Goal: Find specific page/section: Find specific page/section

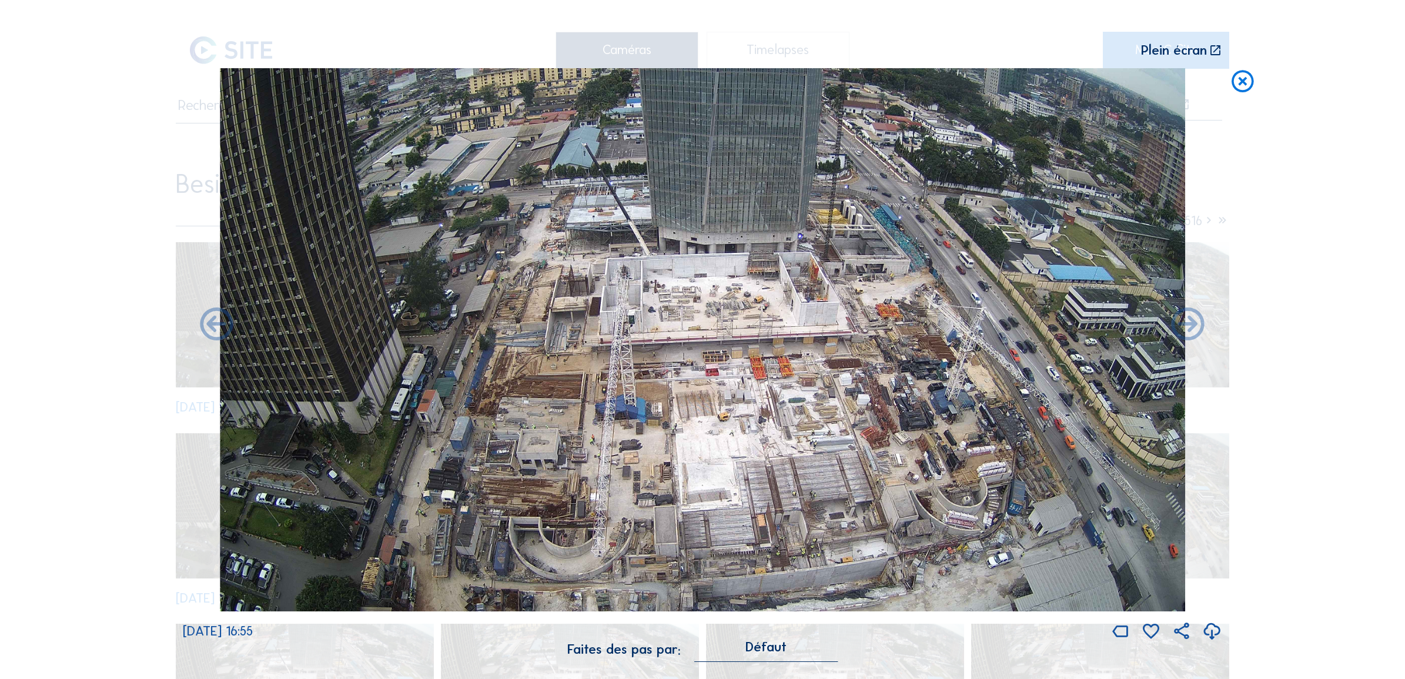
click at [1243, 83] on icon at bounding box center [1242, 81] width 26 height 27
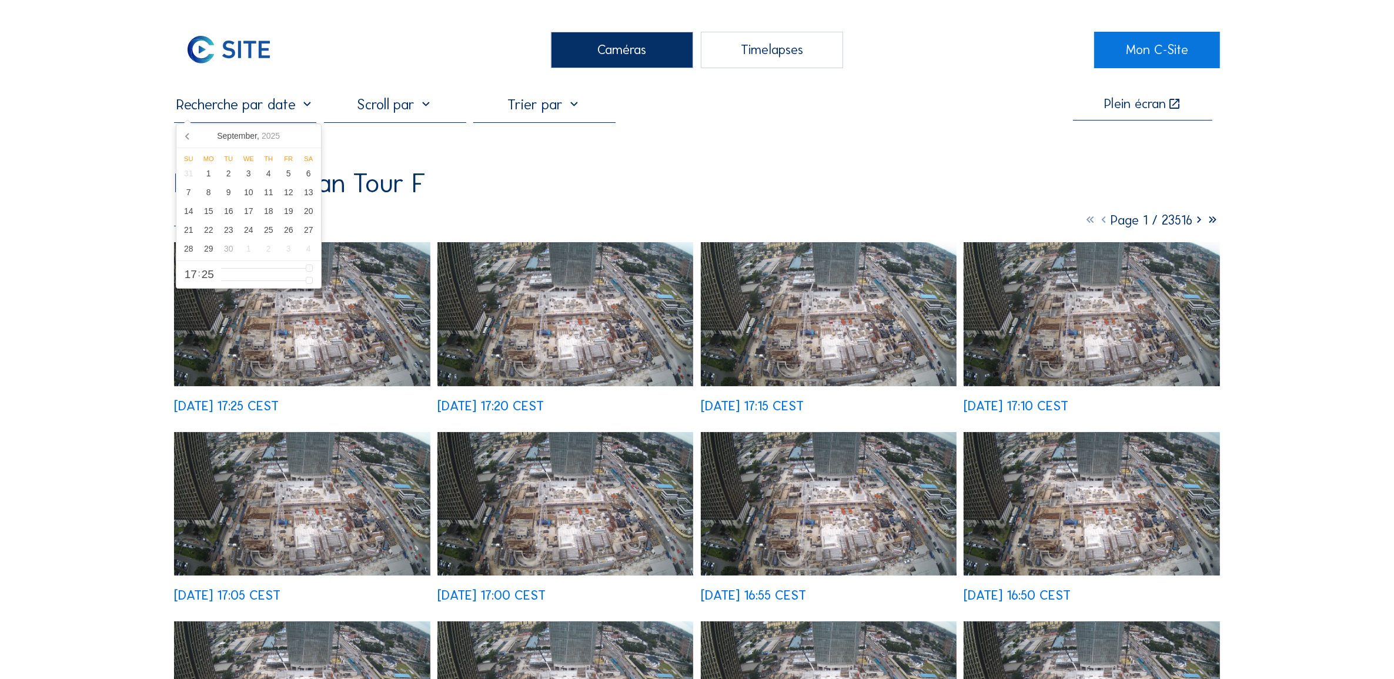
click at [232, 109] on input "text" at bounding box center [245, 104] width 142 height 18
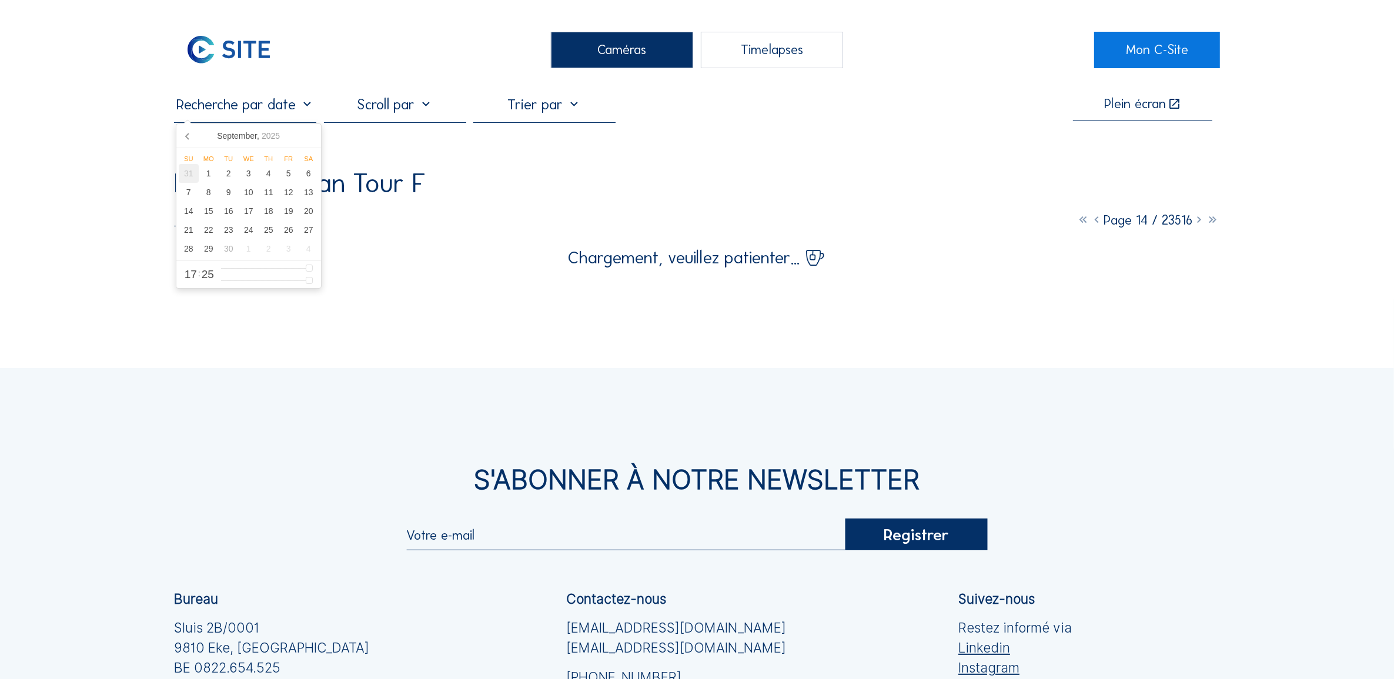
click at [186, 180] on div "31" at bounding box center [189, 173] width 20 height 19
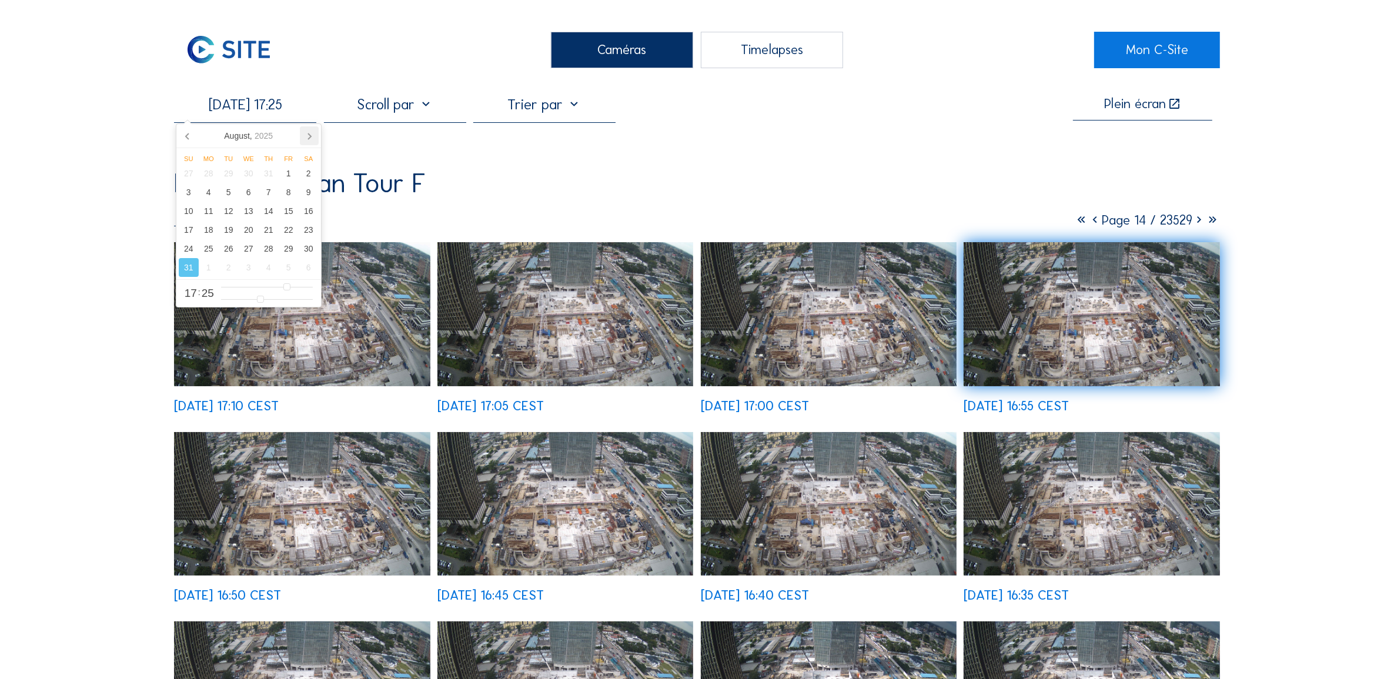
click at [307, 135] on icon at bounding box center [309, 135] width 19 height 19
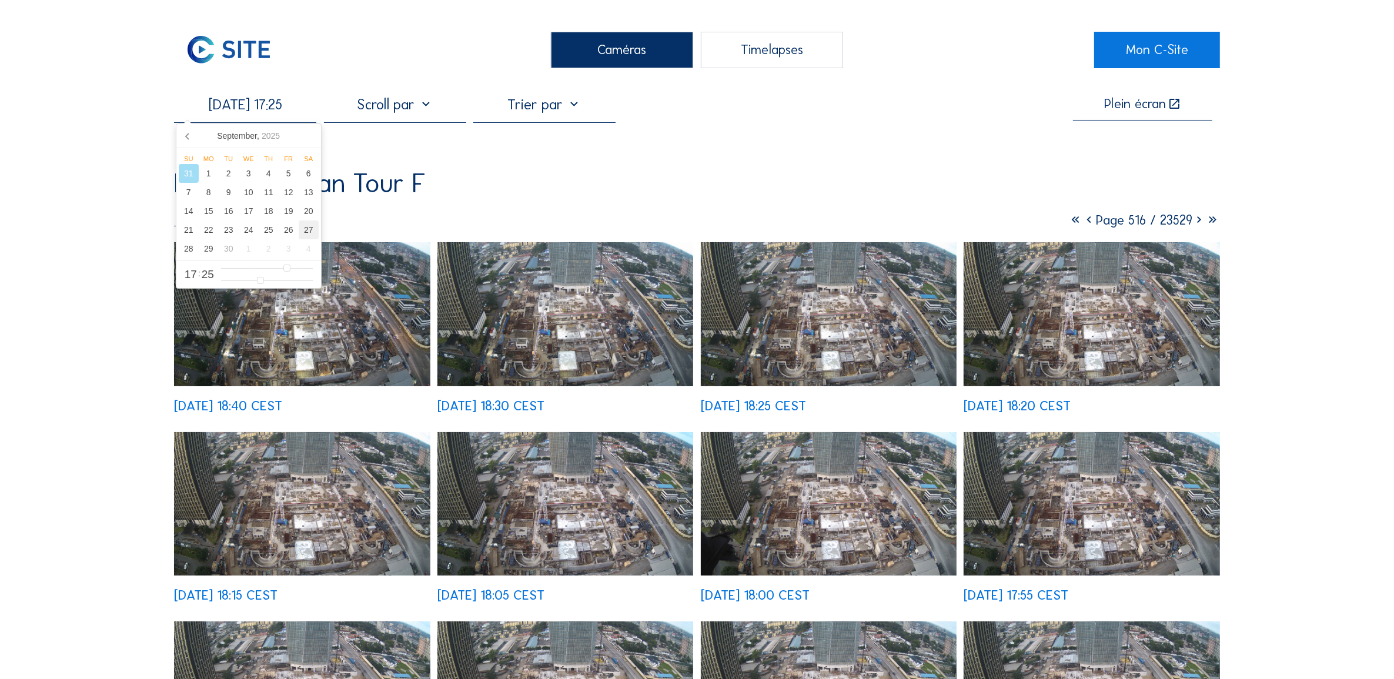
click at [307, 230] on div "27" at bounding box center [309, 229] width 20 height 19
type input "[DATE] 17:25"
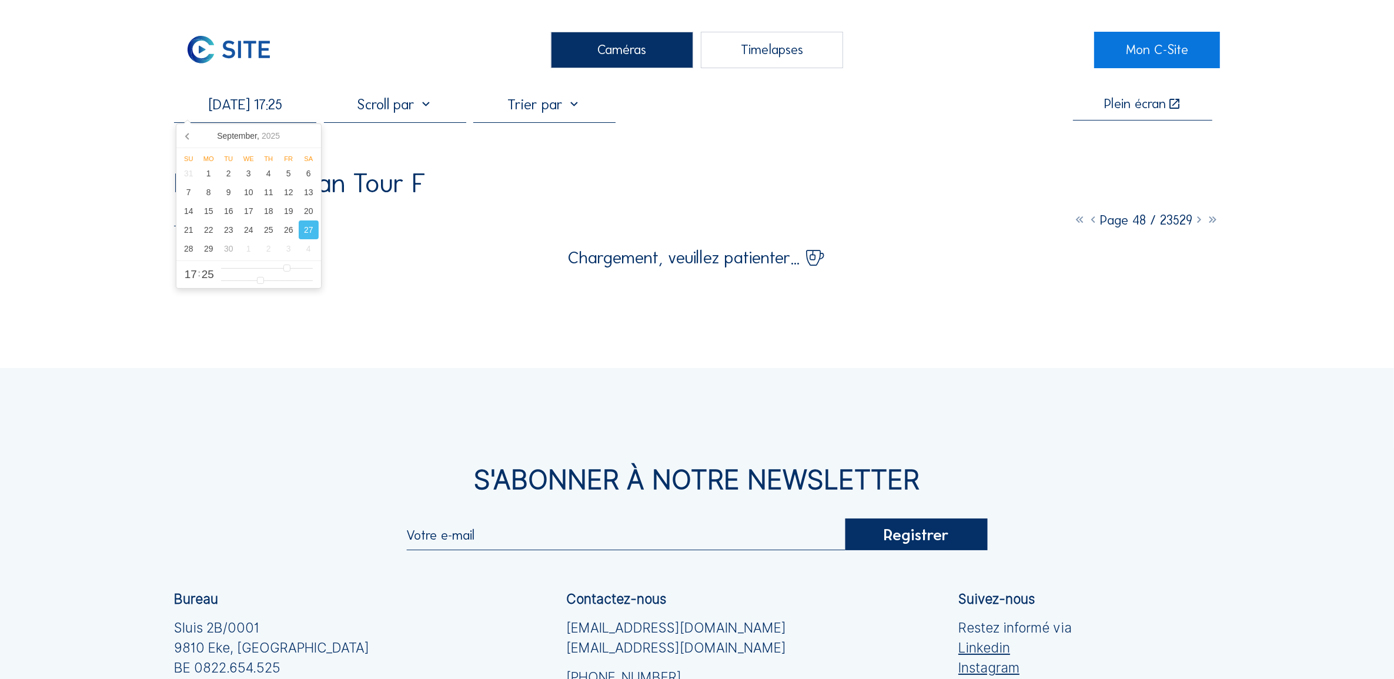
click at [307, 234] on div "27" at bounding box center [309, 229] width 20 height 19
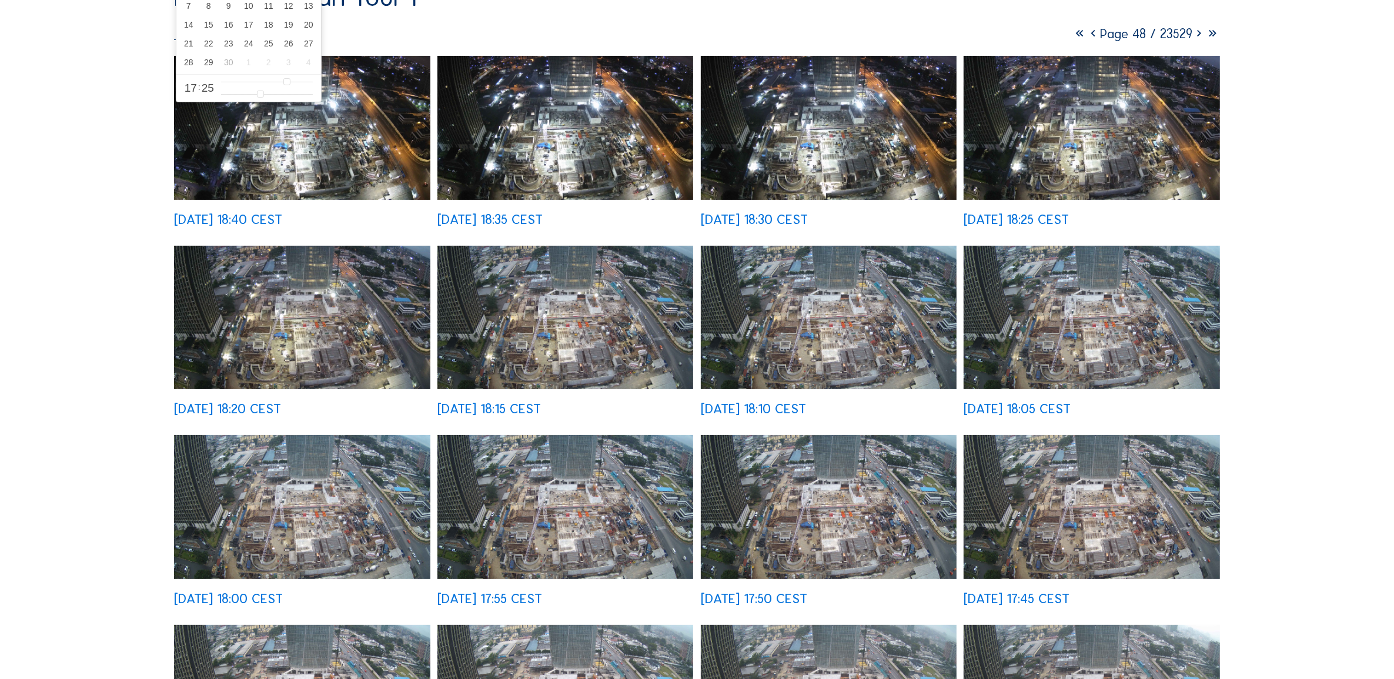
scroll to position [220, 0]
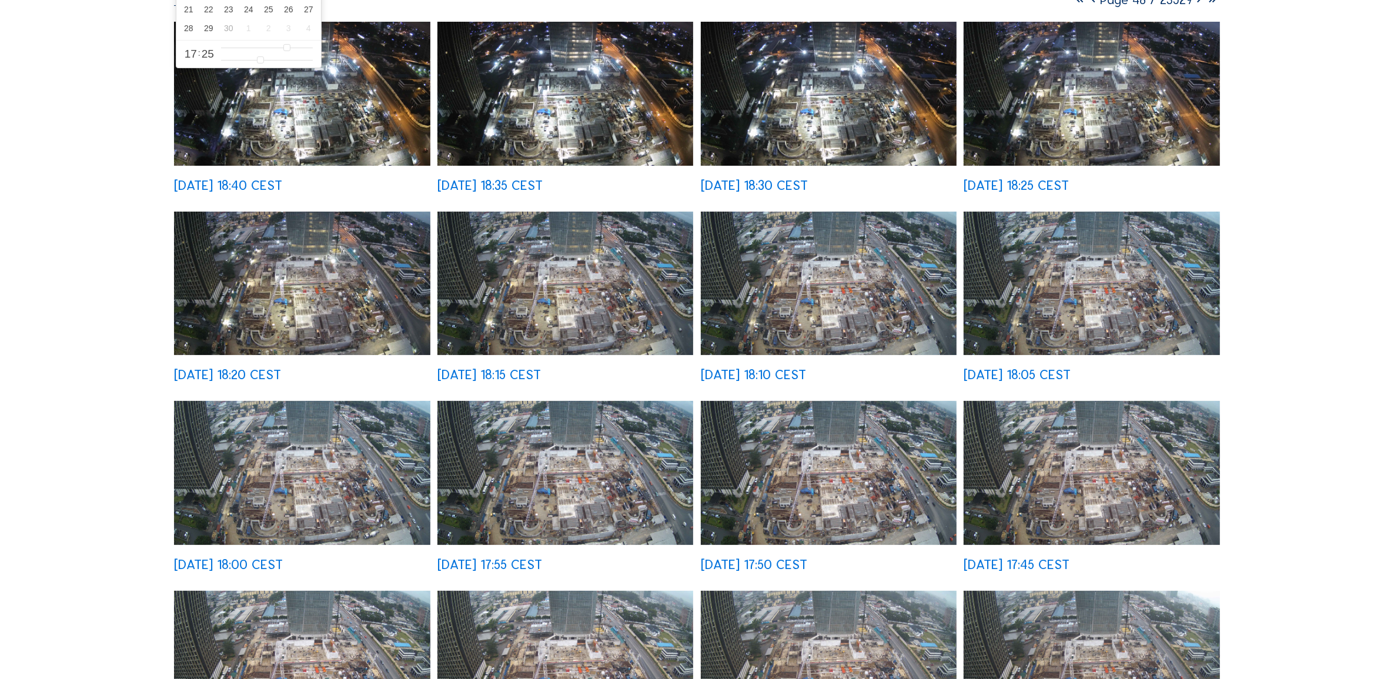
click at [1103, 471] on img at bounding box center [1091, 473] width 256 height 144
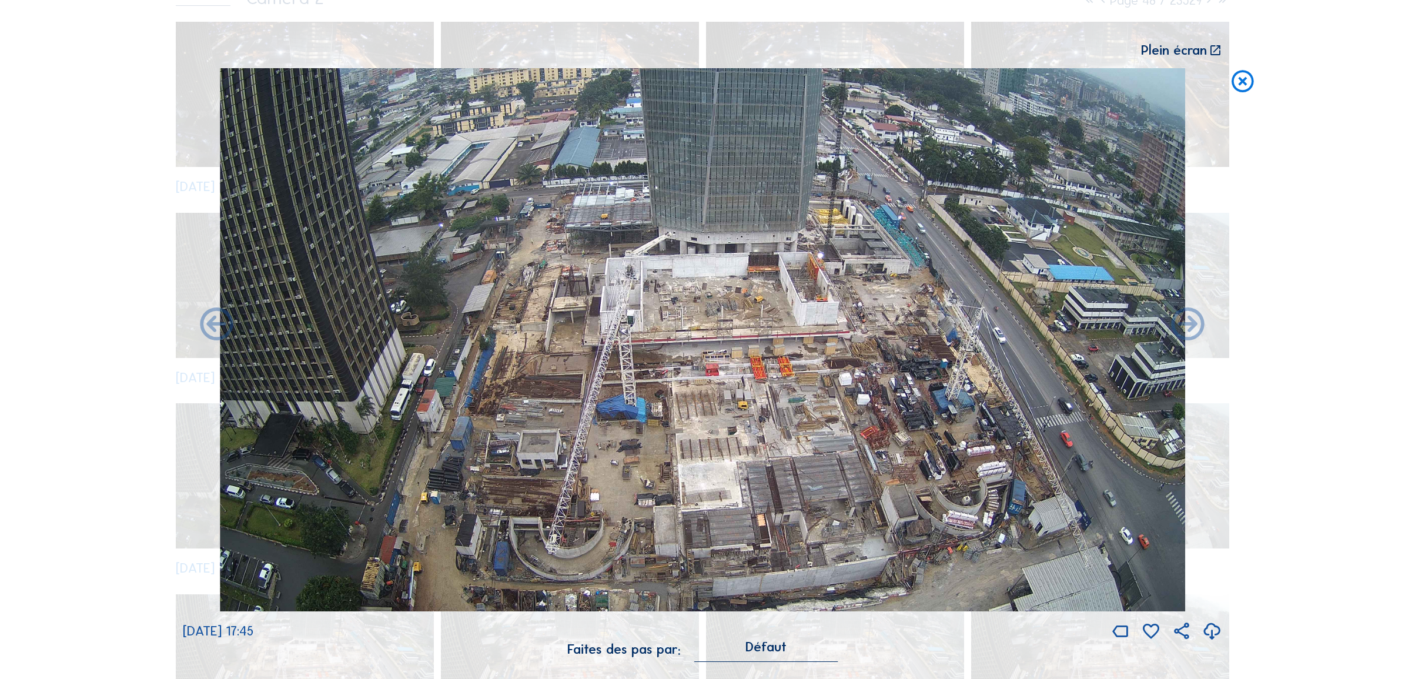
click at [1208, 638] on icon at bounding box center [1212, 631] width 20 height 24
click at [63, 119] on div "Scroll pour voyager dans le temps | Appuie sur le 'Alt' [PERSON_NAME] + Scroll …" at bounding box center [702, 339] width 1405 height 679
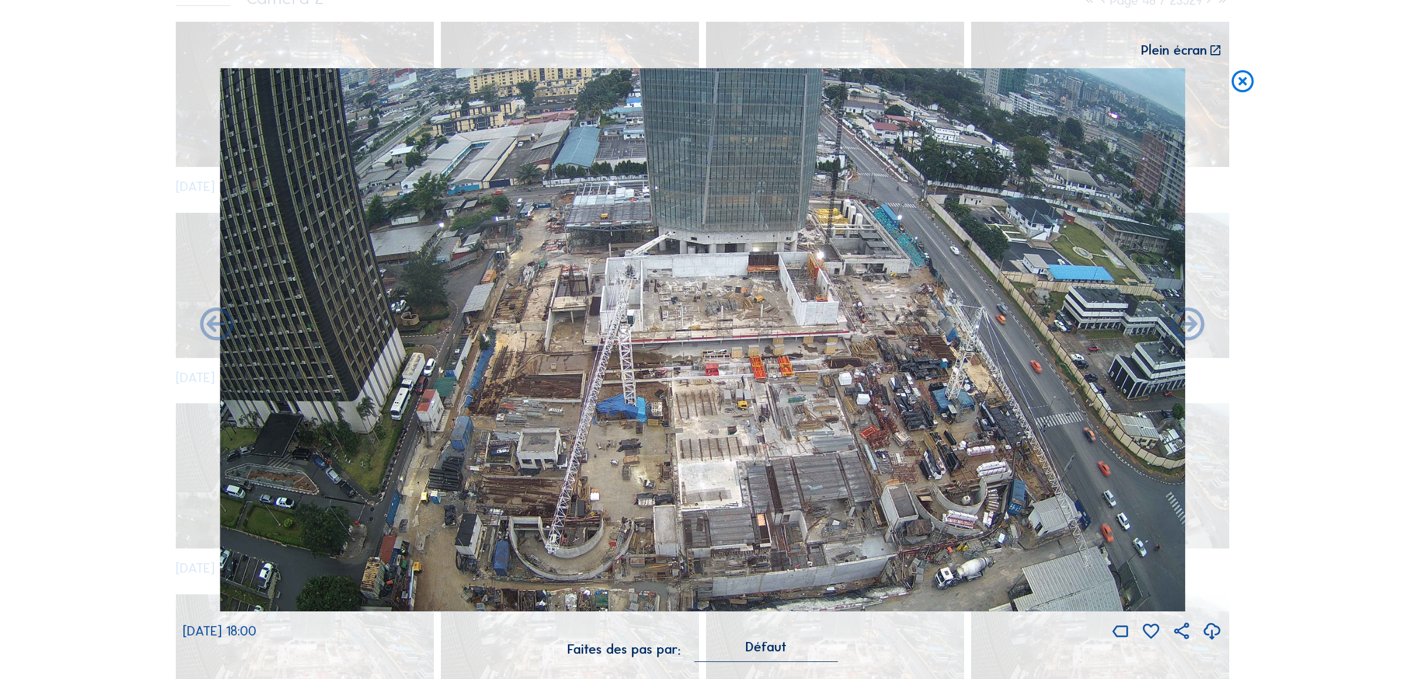
click at [1241, 86] on icon at bounding box center [1242, 81] width 26 height 27
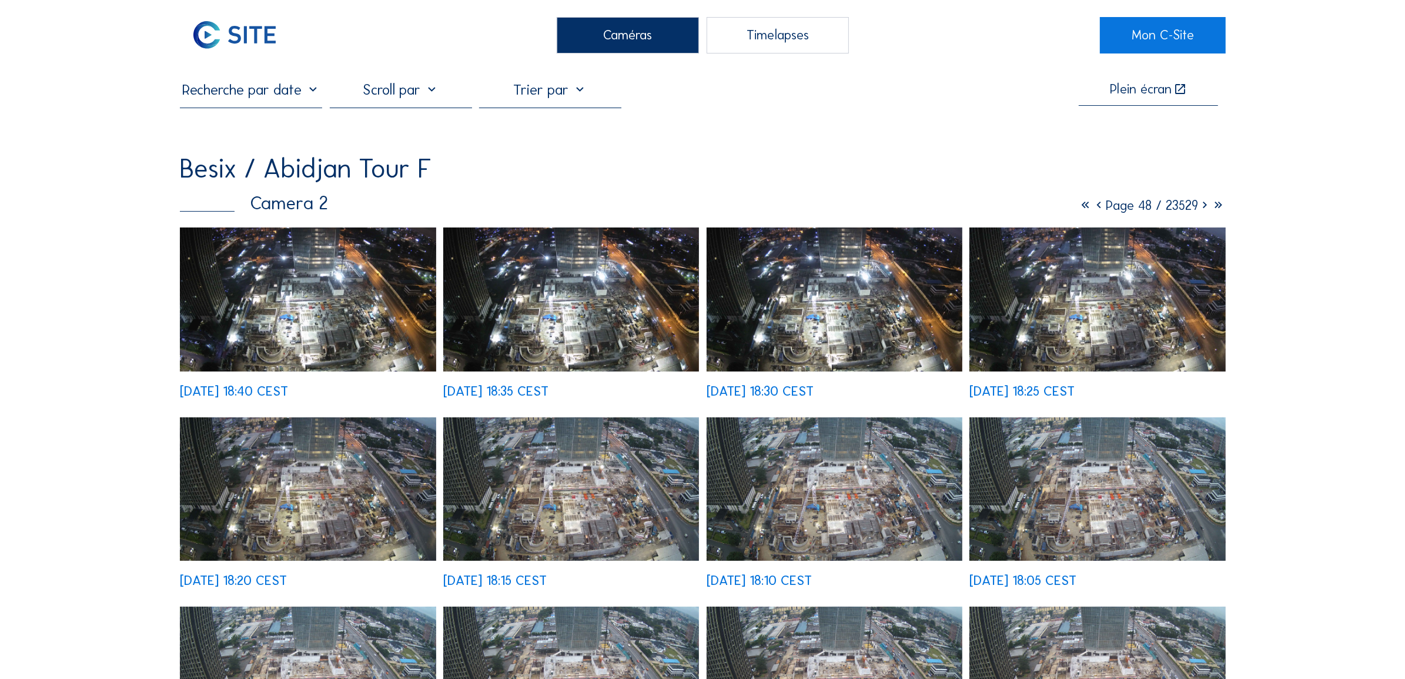
scroll to position [0, 0]
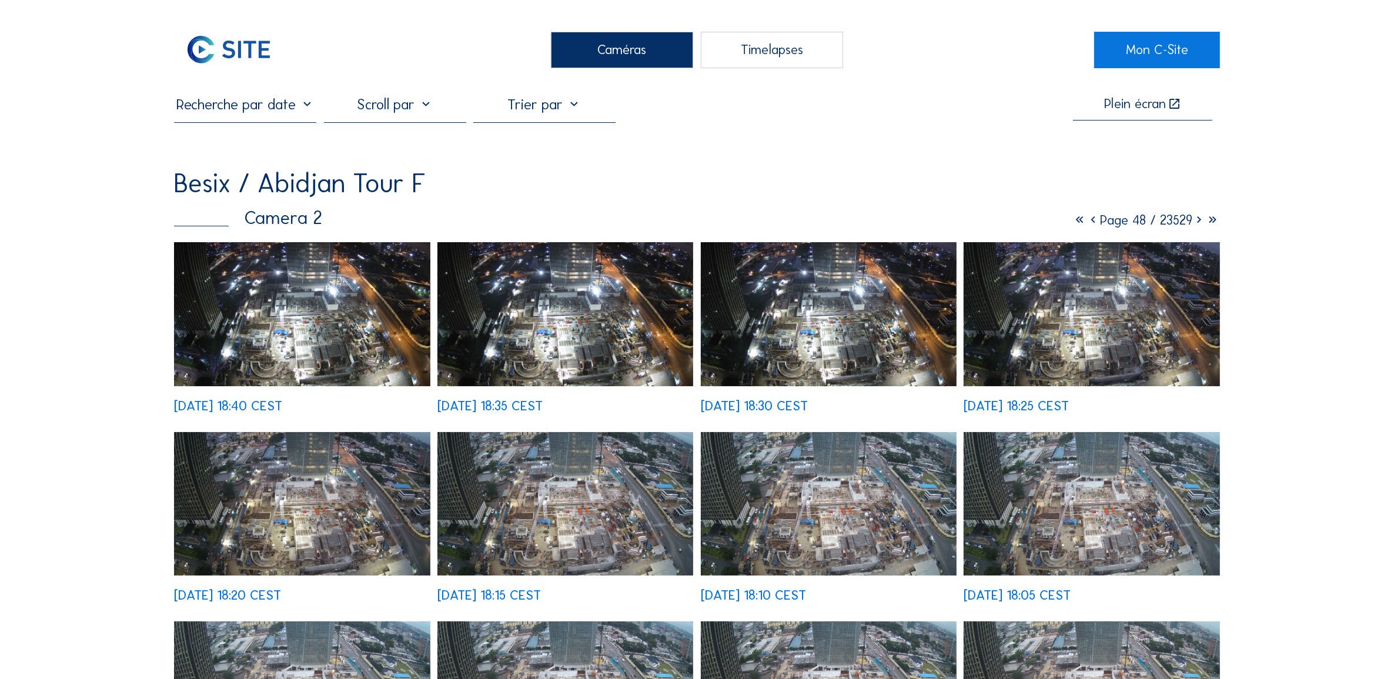
click at [272, 110] on input "text" at bounding box center [245, 104] width 142 height 18
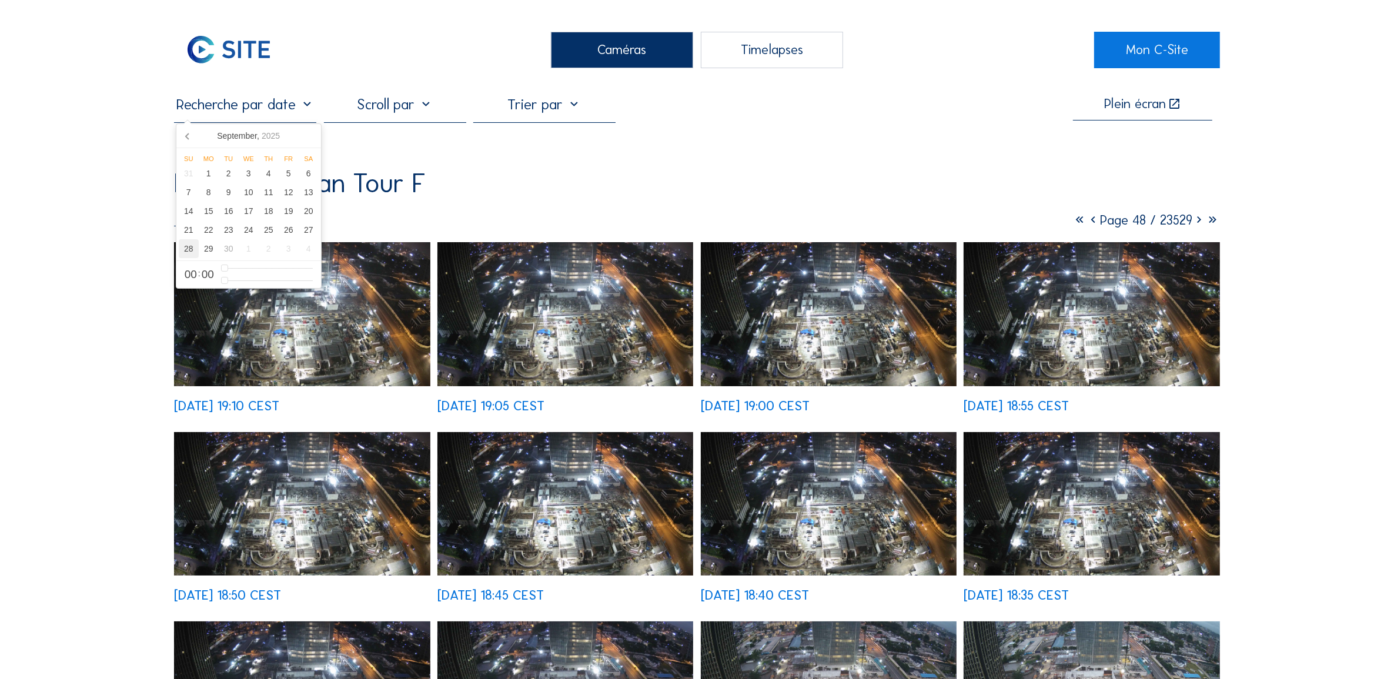
click at [187, 252] on div "28" at bounding box center [189, 248] width 20 height 19
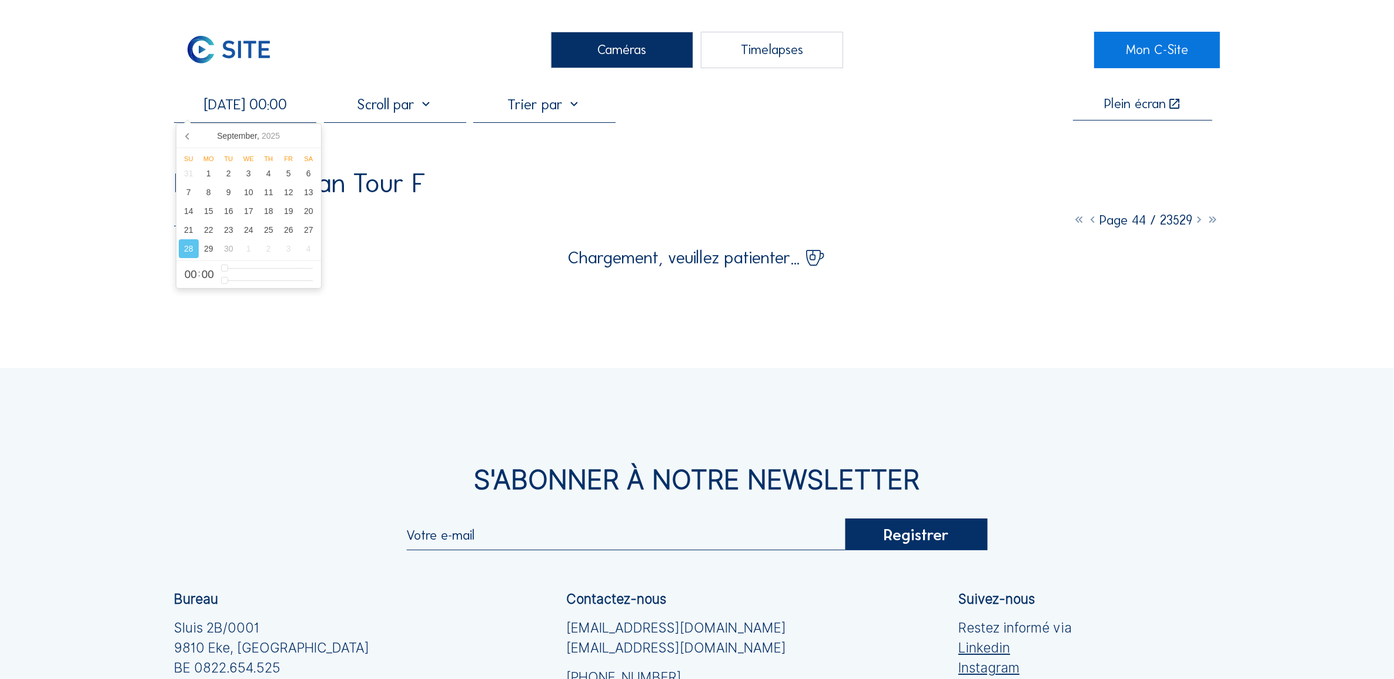
drag, startPoint x: 280, startPoint y: 107, endPoint x: 268, endPoint y: 112, distance: 13.2
click at [268, 112] on input "[DATE] 00:00" at bounding box center [245, 104] width 142 height 18
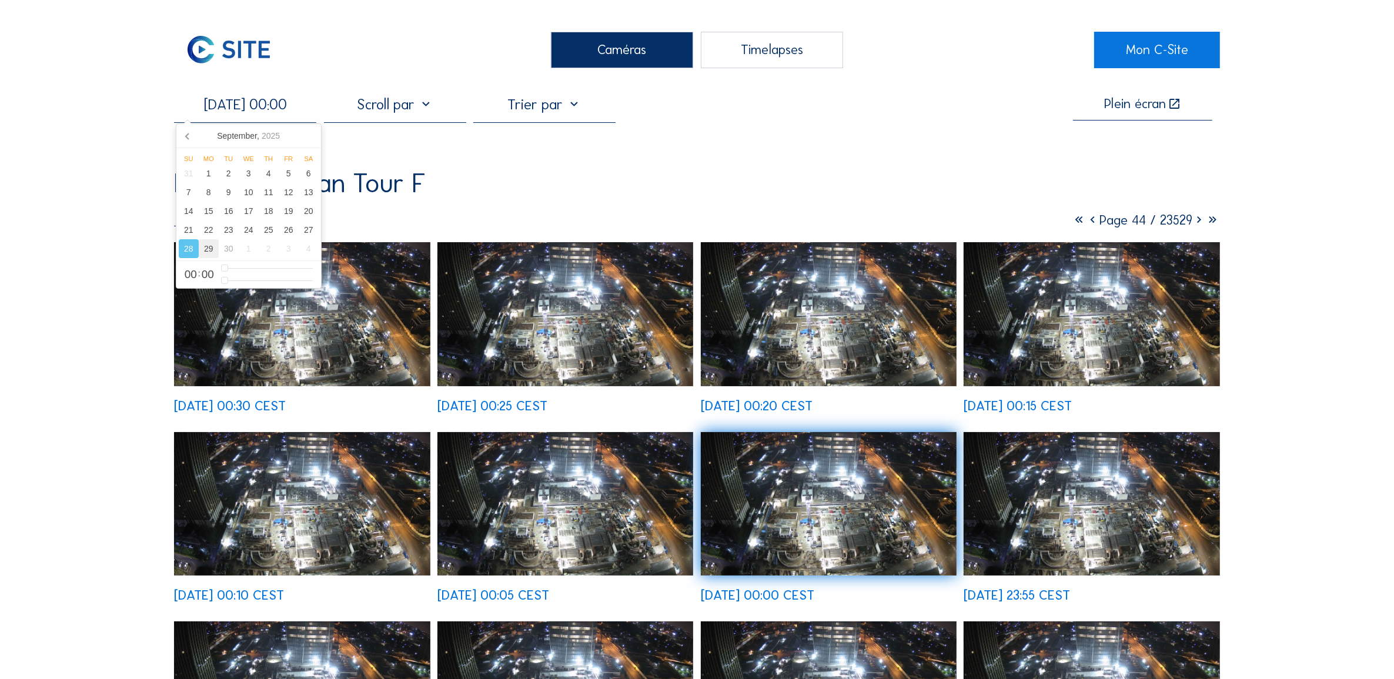
click at [209, 250] on div "29" at bounding box center [209, 248] width 20 height 19
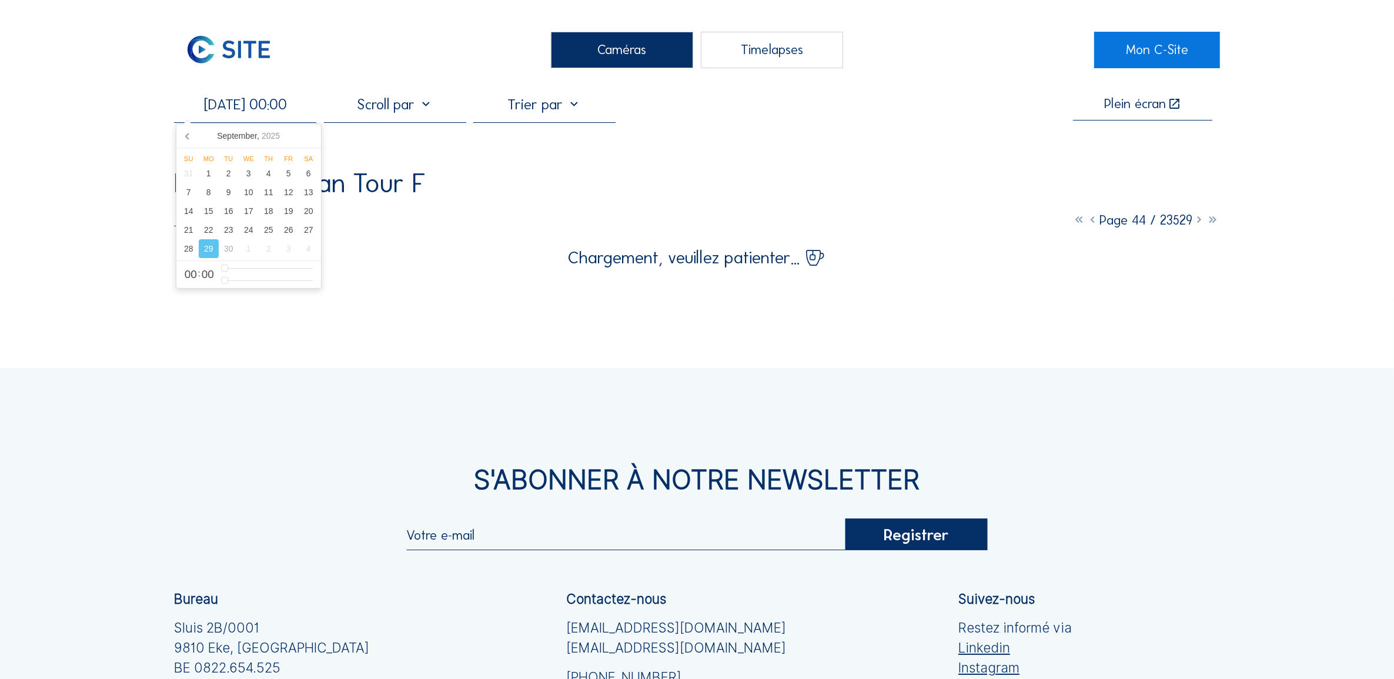
drag, startPoint x: 284, startPoint y: 106, endPoint x: 256, endPoint y: 106, distance: 27.6
click at [256, 106] on input "[DATE] 00:00" at bounding box center [245, 104] width 142 height 18
click at [264, 103] on input "29/09/20212:00" at bounding box center [245, 104] width 142 height 18
click at [543, 201] on div "Besix / Abidjan Tour F Camera 2 Page 26 / 23529" at bounding box center [696, 198] width 1045 height 57
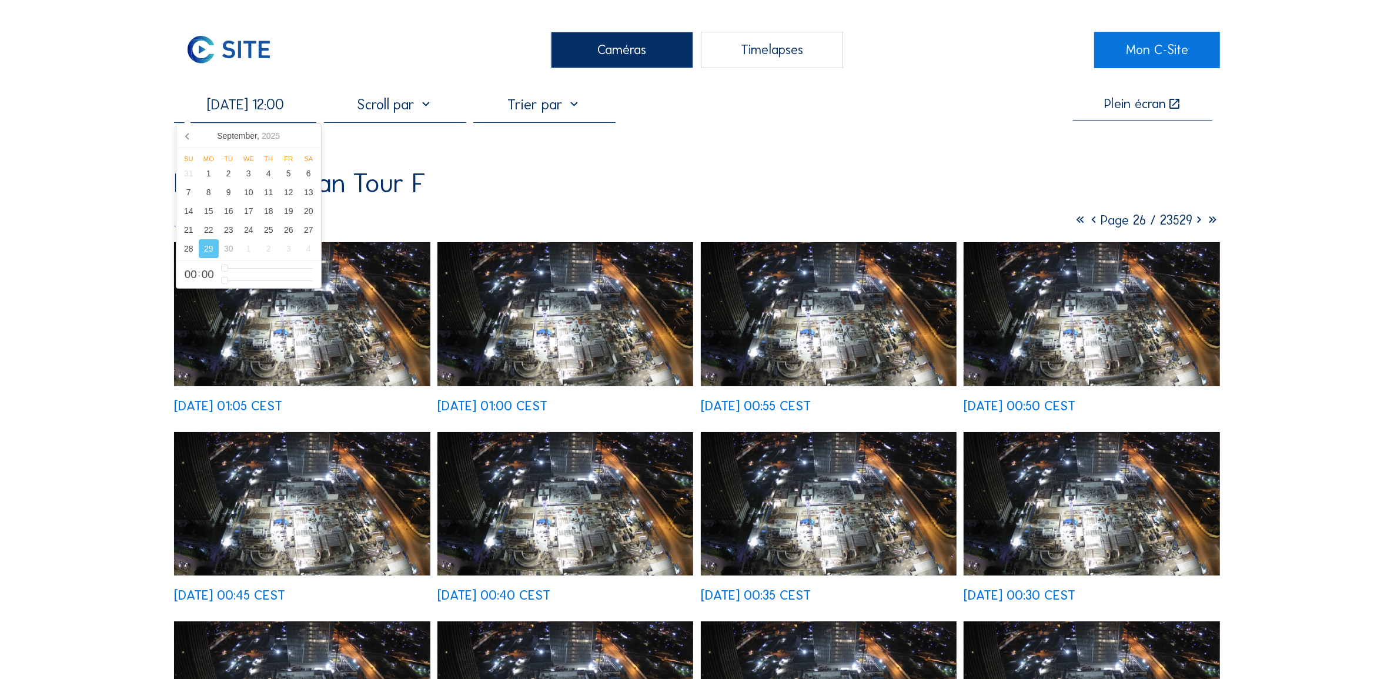
click at [286, 105] on input "[DATE] 12:00" at bounding box center [245, 104] width 142 height 18
type input "[DATE] 01:00"
type input "1"
type input "[DATE] 02:00"
type input "2"
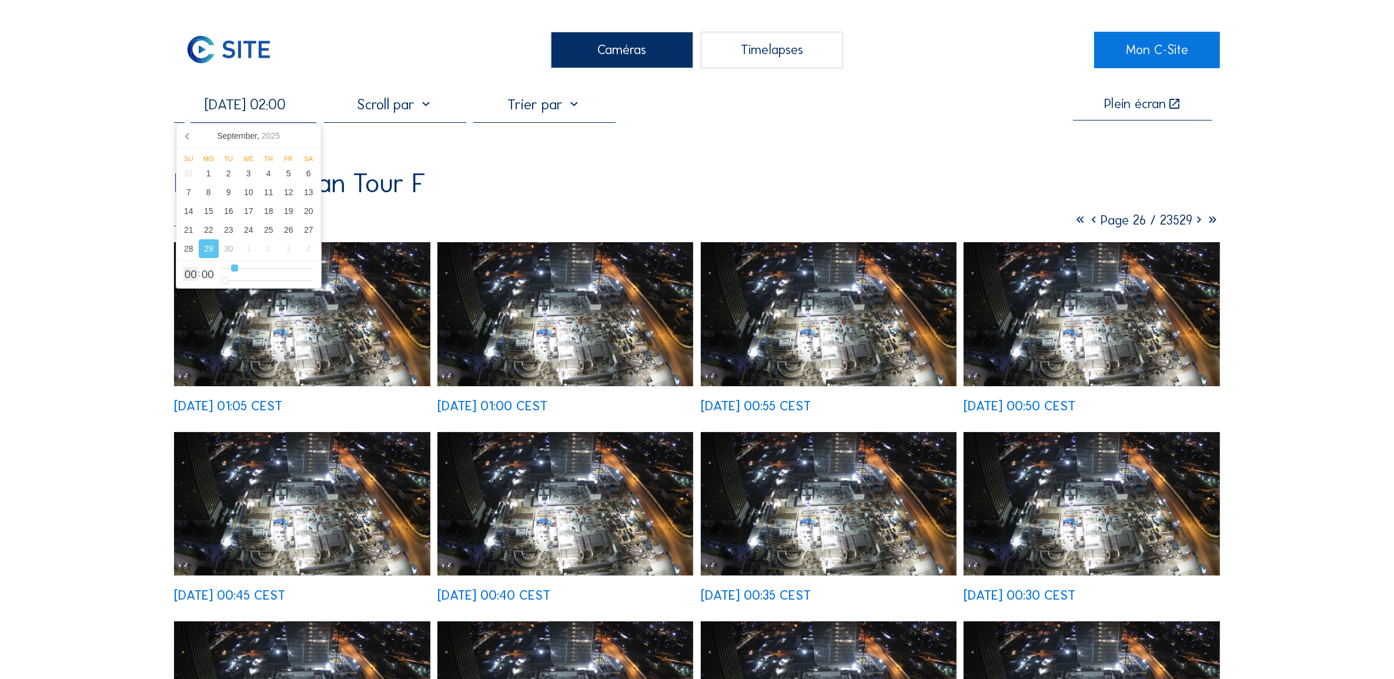
type input "[DATE] 03:00"
type input "3"
type input "[DATE] 04:00"
type input "4"
type input "[DATE] 05:00"
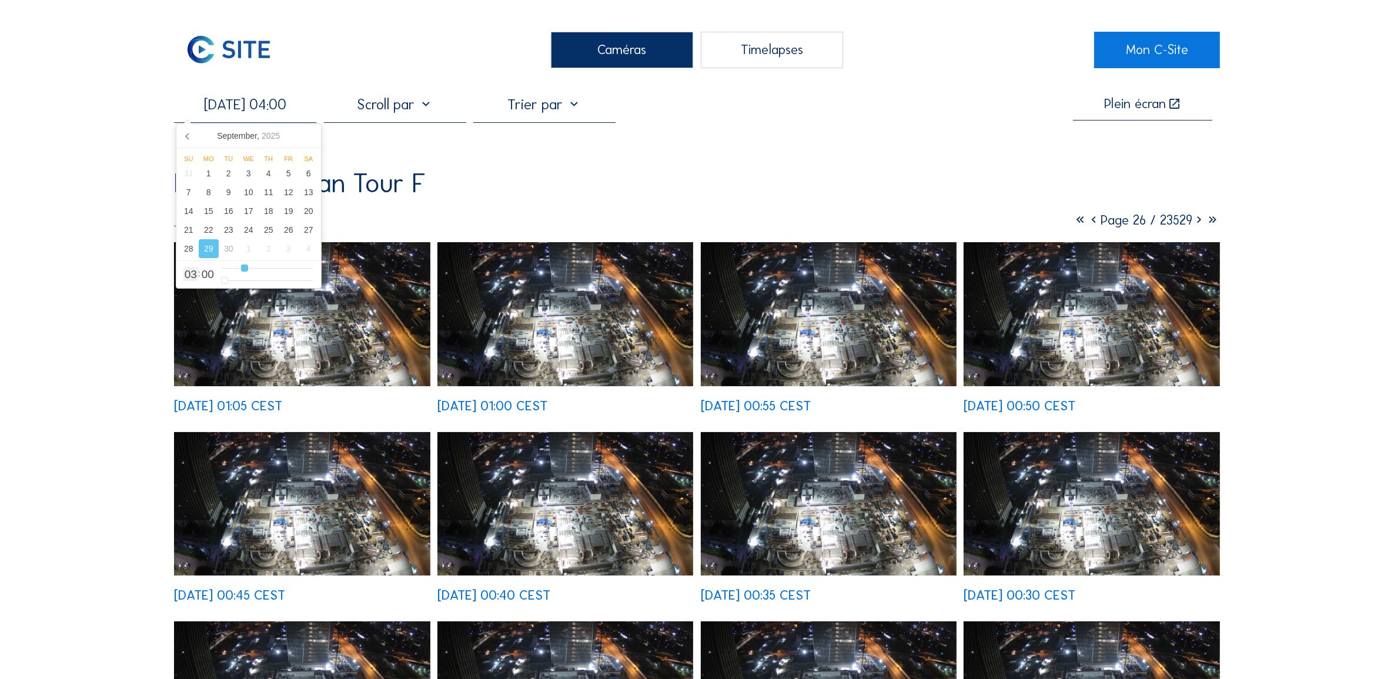
type input "5"
type input "[DATE] 06:00"
type input "6"
type input "[DATE] 07:00"
type input "7"
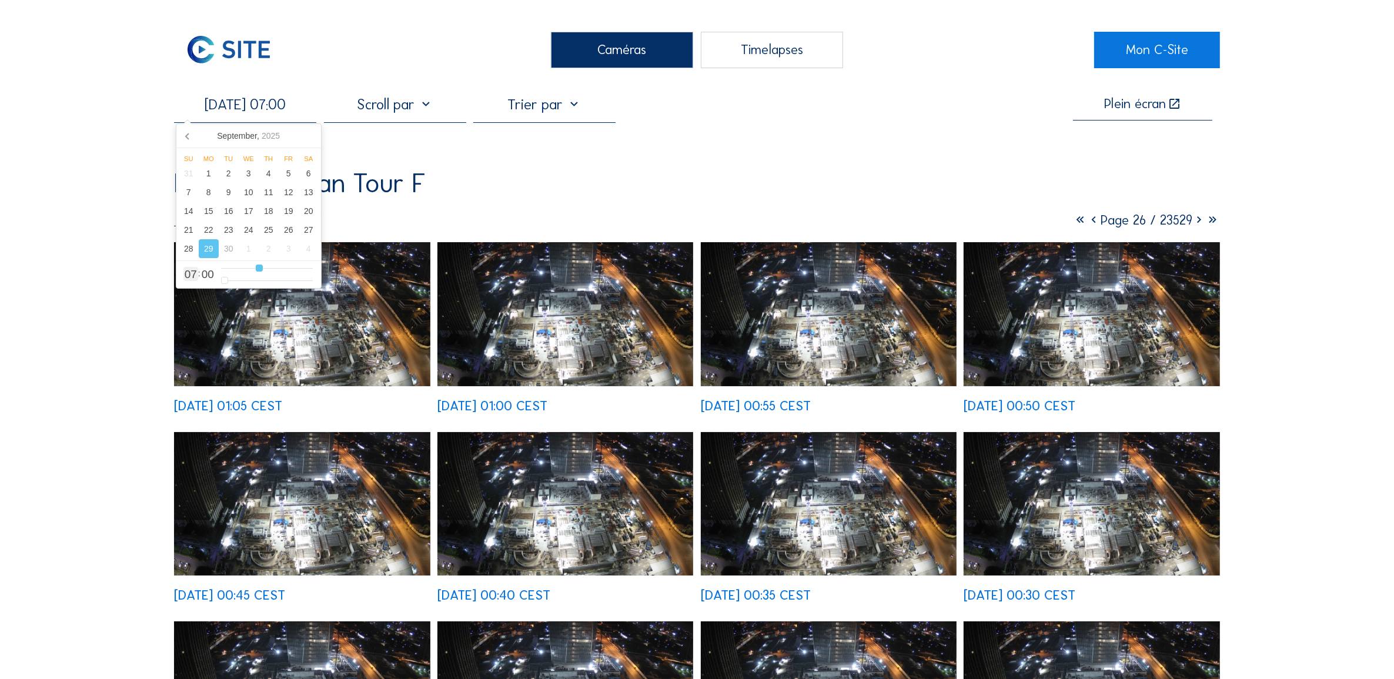
type input "[DATE] 08:00"
type input "8"
type input "[DATE] 09:00"
type input "9"
type input "[DATE] 11:00"
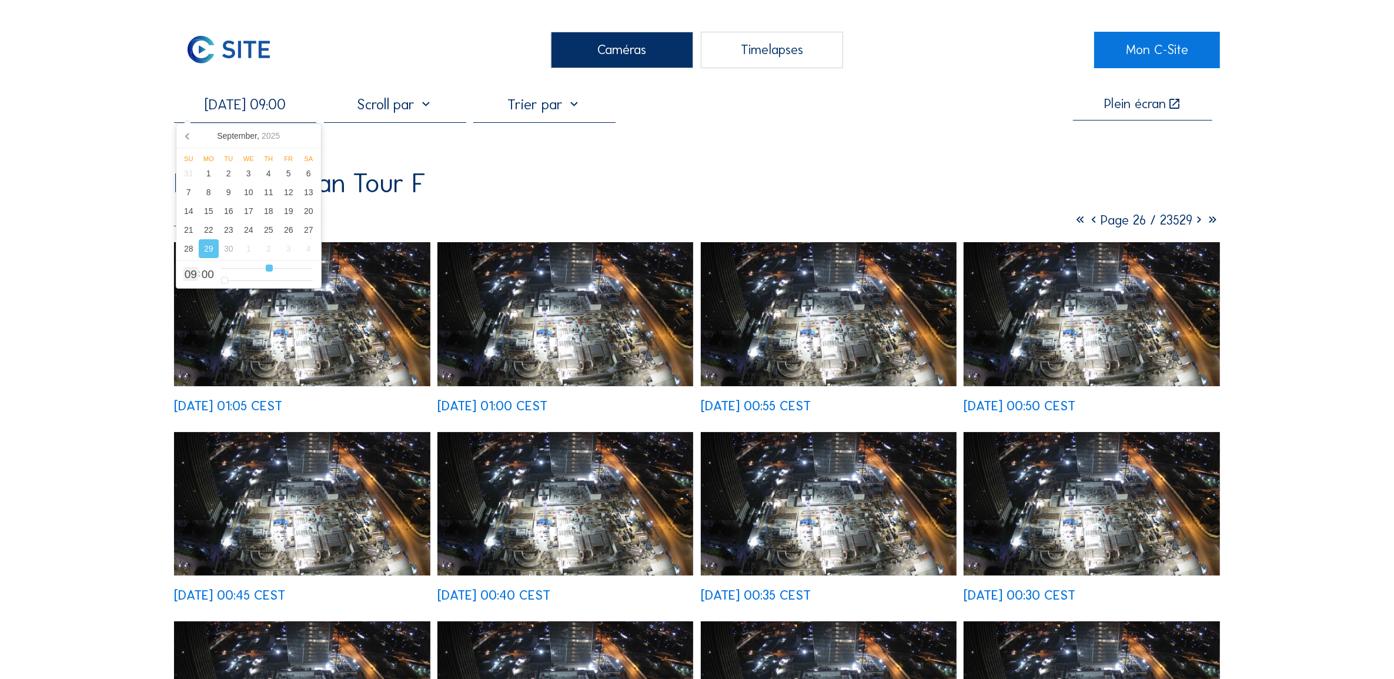
type input "11"
type input "[DATE] 12:00"
drag, startPoint x: 225, startPoint y: 267, endPoint x: 283, endPoint y: 272, distance: 58.4
type input "12"
click at [283, 272] on input "range" at bounding box center [267, 268] width 92 height 10
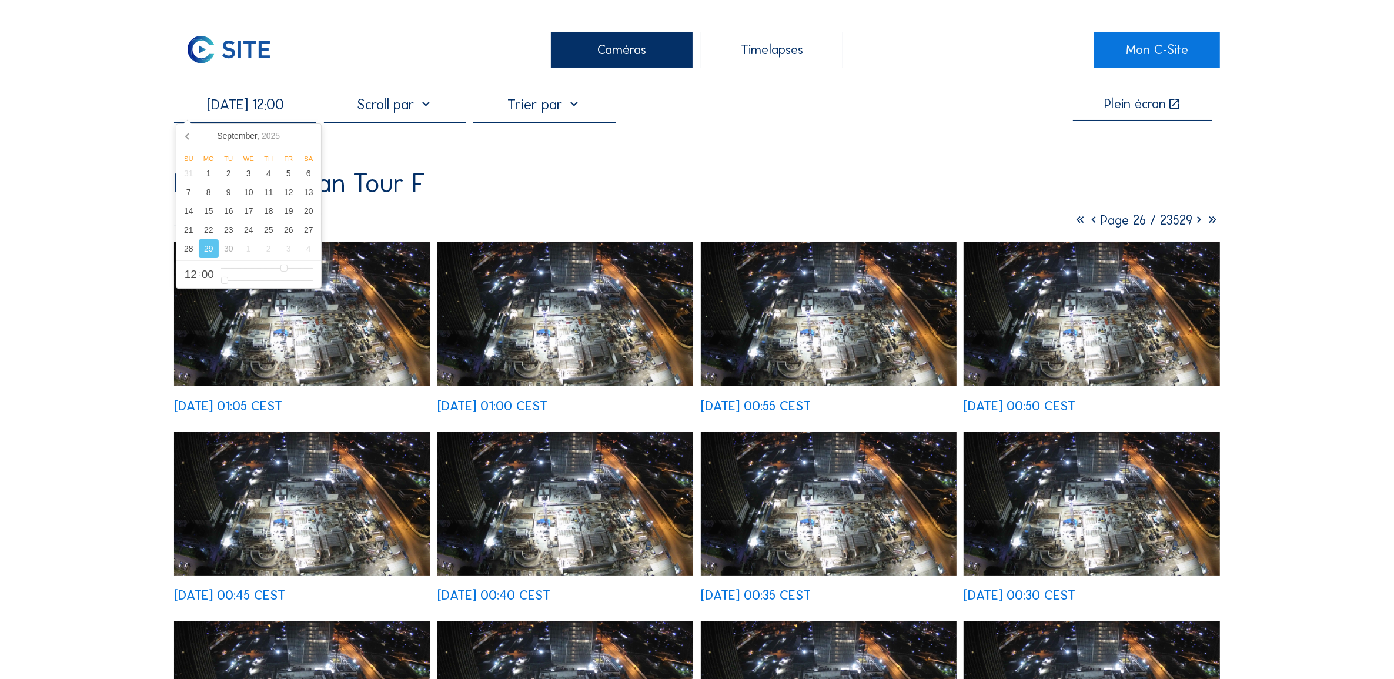
click at [510, 185] on div "Besix / Abidjan Tour F" at bounding box center [696, 183] width 1045 height 26
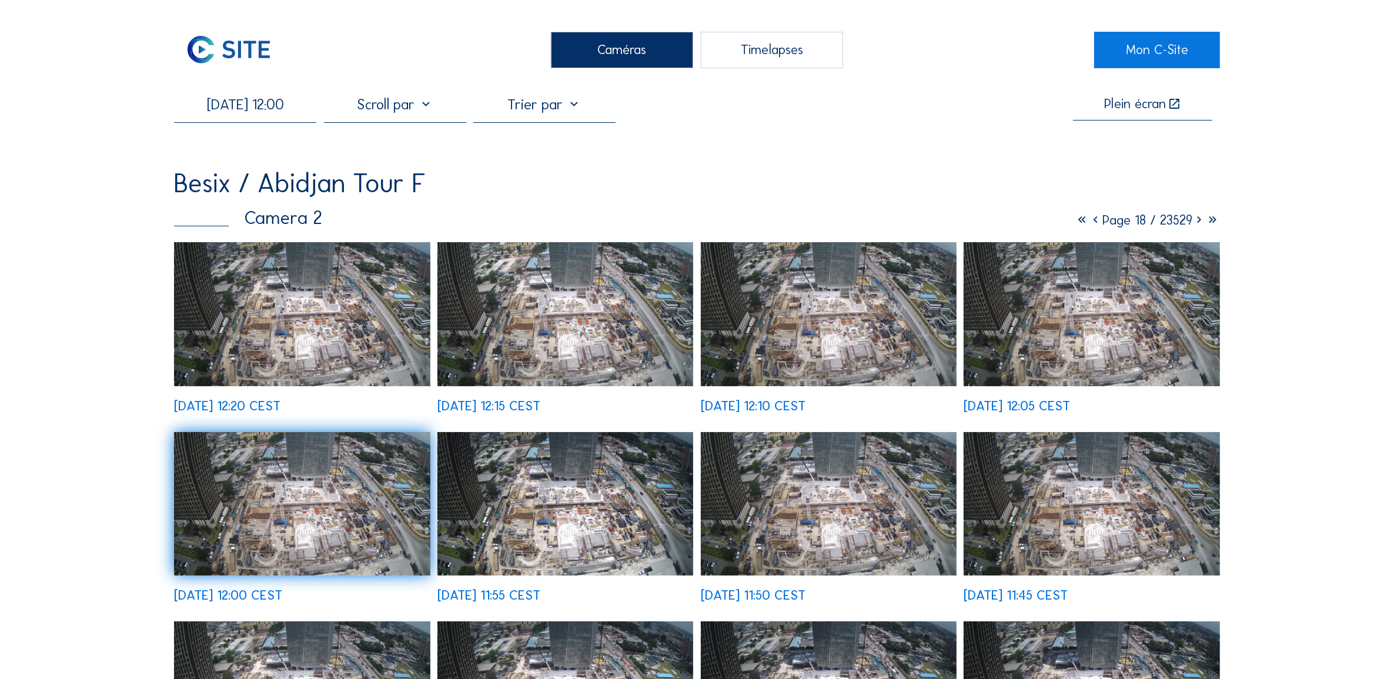
click at [334, 328] on img at bounding box center [302, 314] width 256 height 144
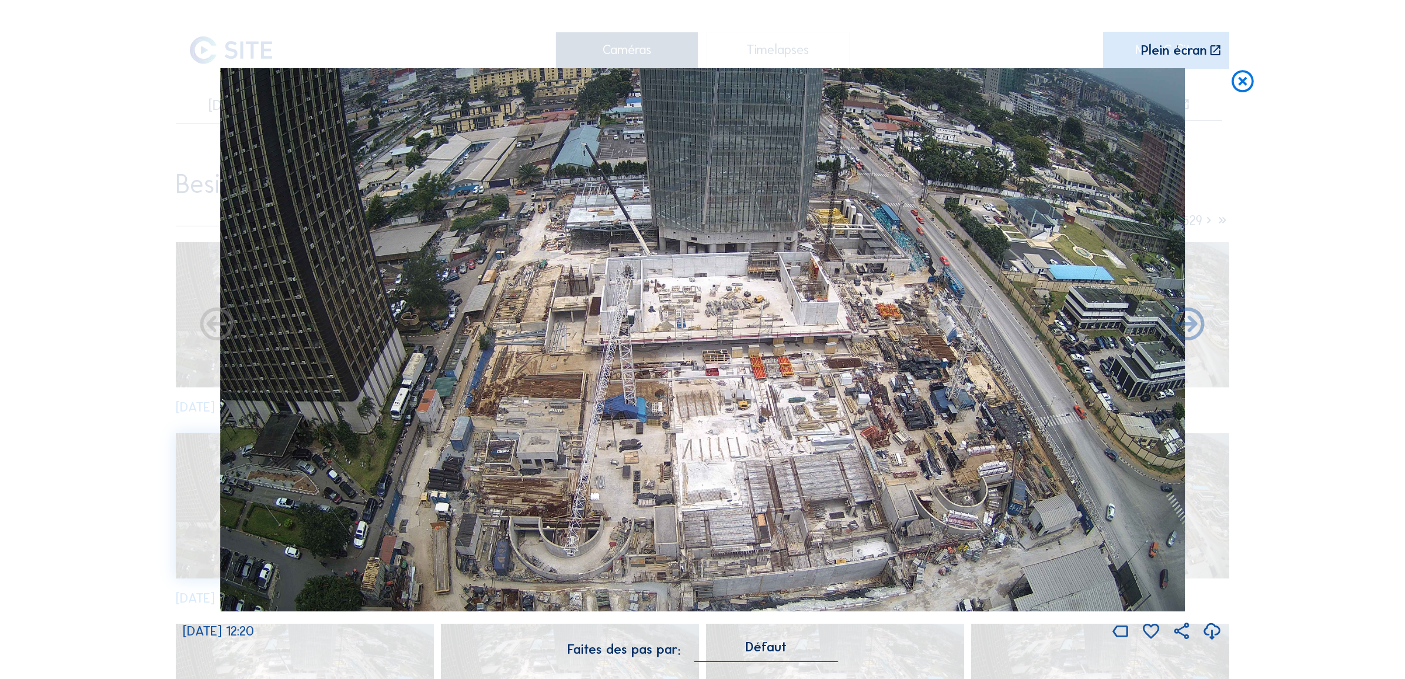
click at [1211, 634] on icon at bounding box center [1212, 631] width 20 height 24
